Goal: Use online tool/utility: Utilize a website feature to perform a specific function

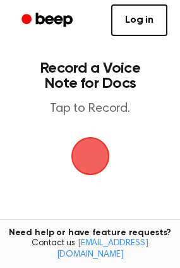
click at [95, 160] on span "button" at bounding box center [90, 155] width 35 height 35
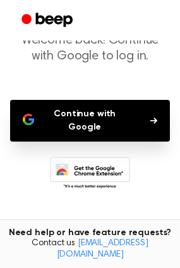
scroll to position [78, 0]
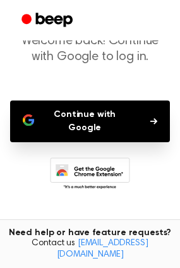
click at [69, 116] on button "Continue with Google" at bounding box center [90, 121] width 160 height 42
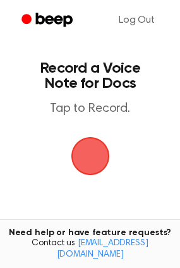
click at [85, 145] on span "button" at bounding box center [89, 156] width 41 height 41
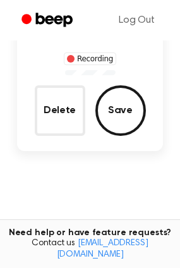
scroll to position [124, 0]
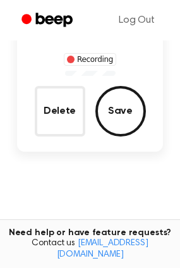
click at [73, 119] on button "Delete" at bounding box center [60, 111] width 50 height 50
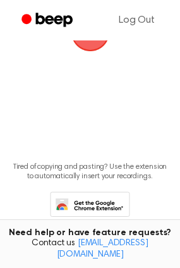
scroll to position [64, 0]
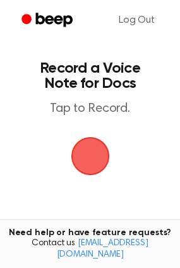
click at [92, 157] on span "button" at bounding box center [90, 155] width 35 height 35
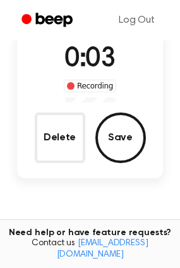
scroll to position [98, 0]
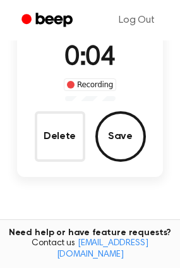
click at [105, 134] on button "Save" at bounding box center [120, 136] width 50 height 50
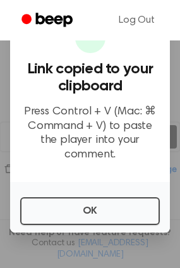
scroll to position [117, 0]
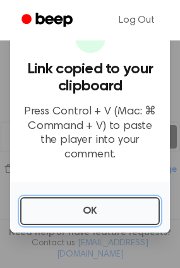
click at [51, 206] on button "OK" at bounding box center [89, 211] width 139 height 28
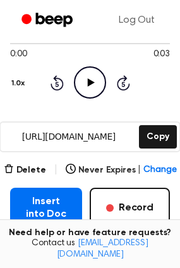
click at [61, 199] on button "Insert into Doc" at bounding box center [46, 207] width 72 height 40
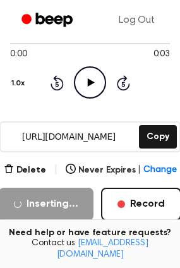
click at [162, 141] on button "Copy" at bounding box center [157, 136] width 37 height 23
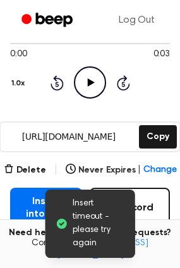
click at [30, 204] on button "Insert into Doc" at bounding box center [46, 207] width 72 height 40
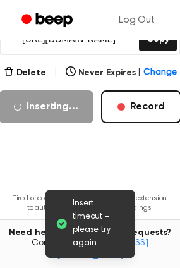
scroll to position [206, 0]
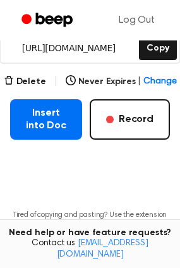
click at [43, 119] on button "Insert into Doc" at bounding box center [46, 119] width 72 height 40
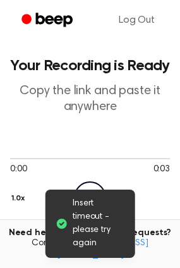
scroll to position [0, 0]
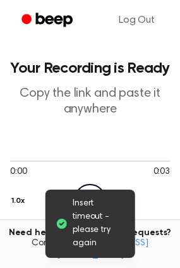
click at [145, 17] on link "Log Out" at bounding box center [136, 20] width 61 height 30
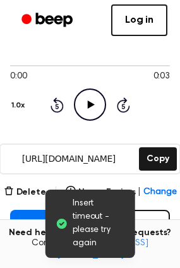
scroll to position [96, 0]
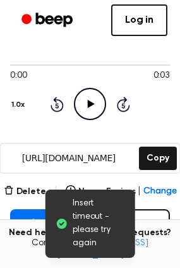
click at [91, 102] on icon at bounding box center [91, 104] width 7 height 8
